Goal: Task Accomplishment & Management: Manage account settings

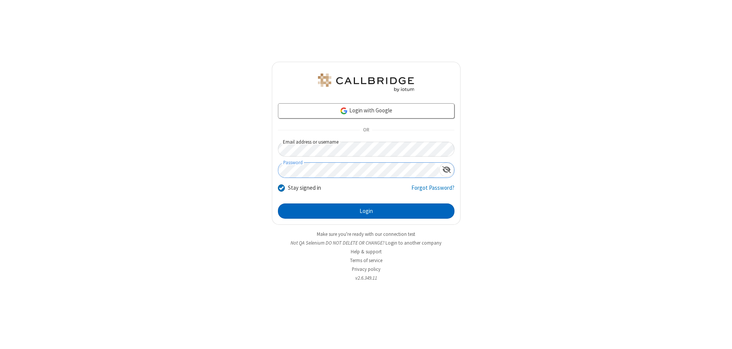
click at [366, 211] on button "Login" at bounding box center [366, 210] width 176 height 15
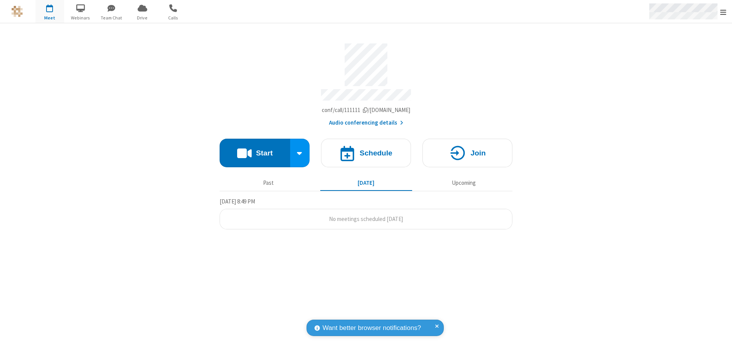
click at [723, 12] on span "Open menu" at bounding box center [723, 12] width 6 height 8
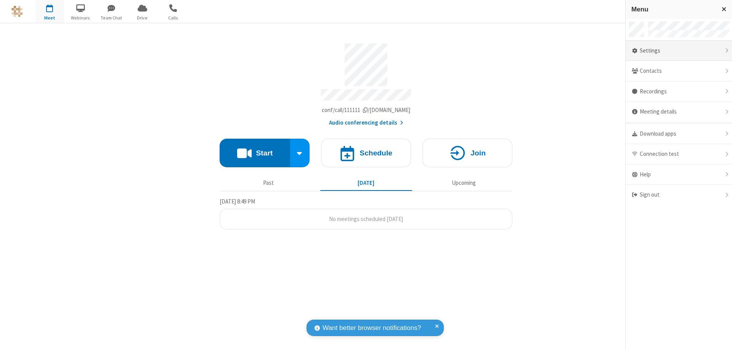
click at [705, 51] on div "Settings" at bounding box center [678, 51] width 106 height 21
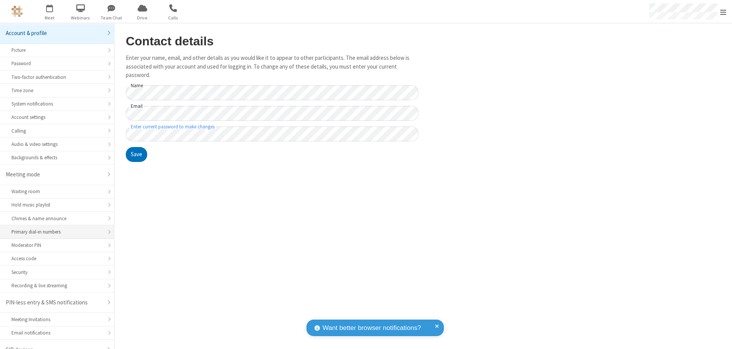
click at [54, 228] on div "Primary dial-in numbers" at bounding box center [56, 231] width 91 height 7
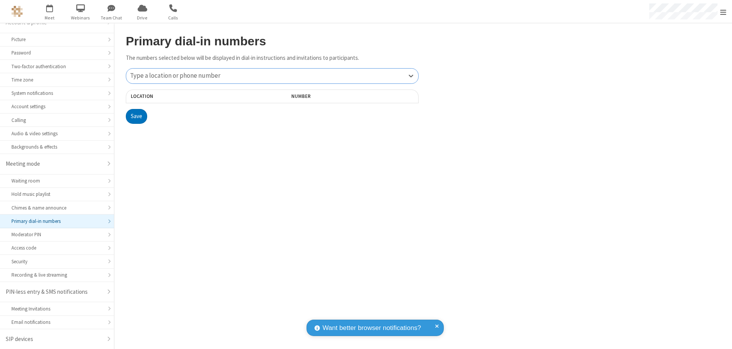
click at [272, 76] on div "Type a location or phone number" at bounding box center [272, 76] width 292 height 15
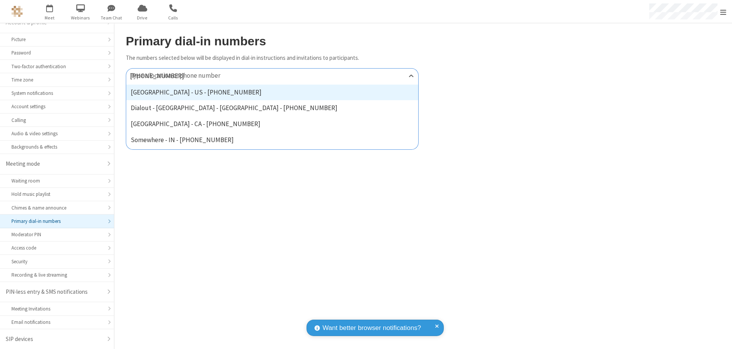
type input "[PHONE_NUMBER]"
